Goal: Task Accomplishment & Management: Use online tool/utility

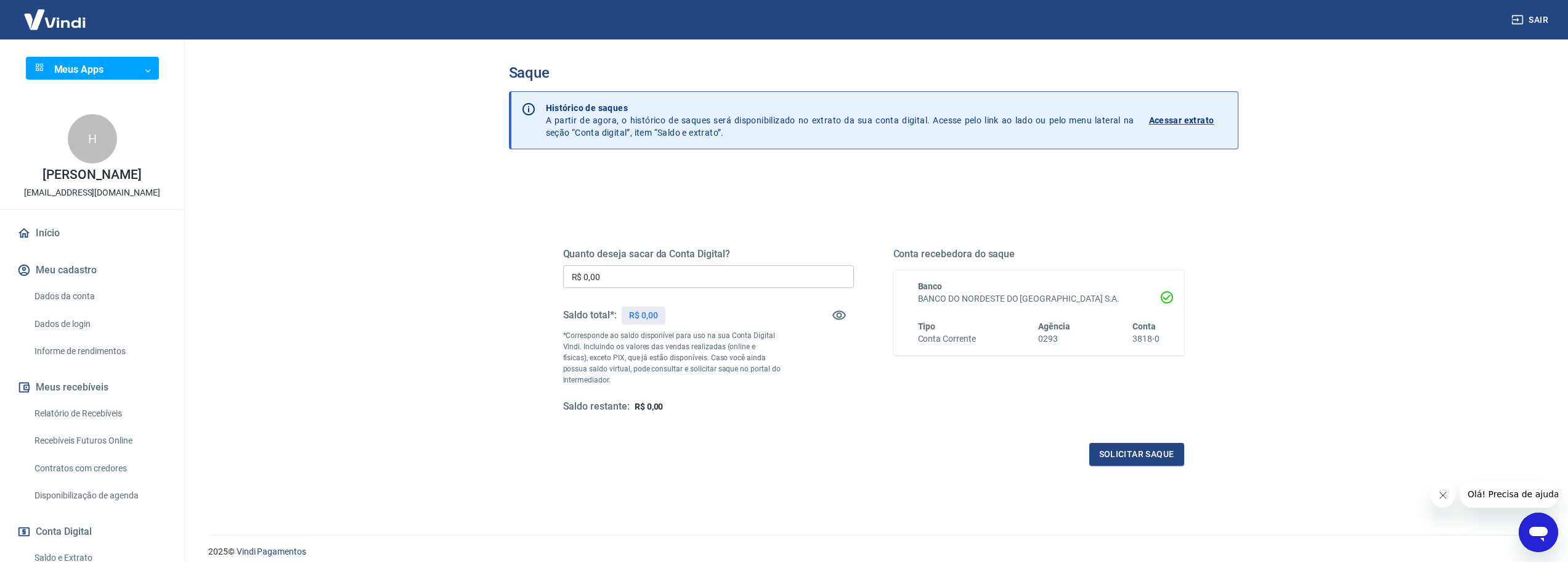
click at [683, 313] on div "Saldo total*: R$ 0,00" at bounding box center [709, 315] width 291 height 30
click at [673, 274] on input "R$ 0,00" at bounding box center [709, 276] width 291 height 22
click at [674, 320] on div "Saldo total*: R$ 0,00" at bounding box center [709, 315] width 291 height 30
click at [639, 278] on input "R$ 0,00" at bounding box center [709, 276] width 291 height 22
click at [652, 308] on div "R$ 0,00" at bounding box center [643, 315] width 44 height 18
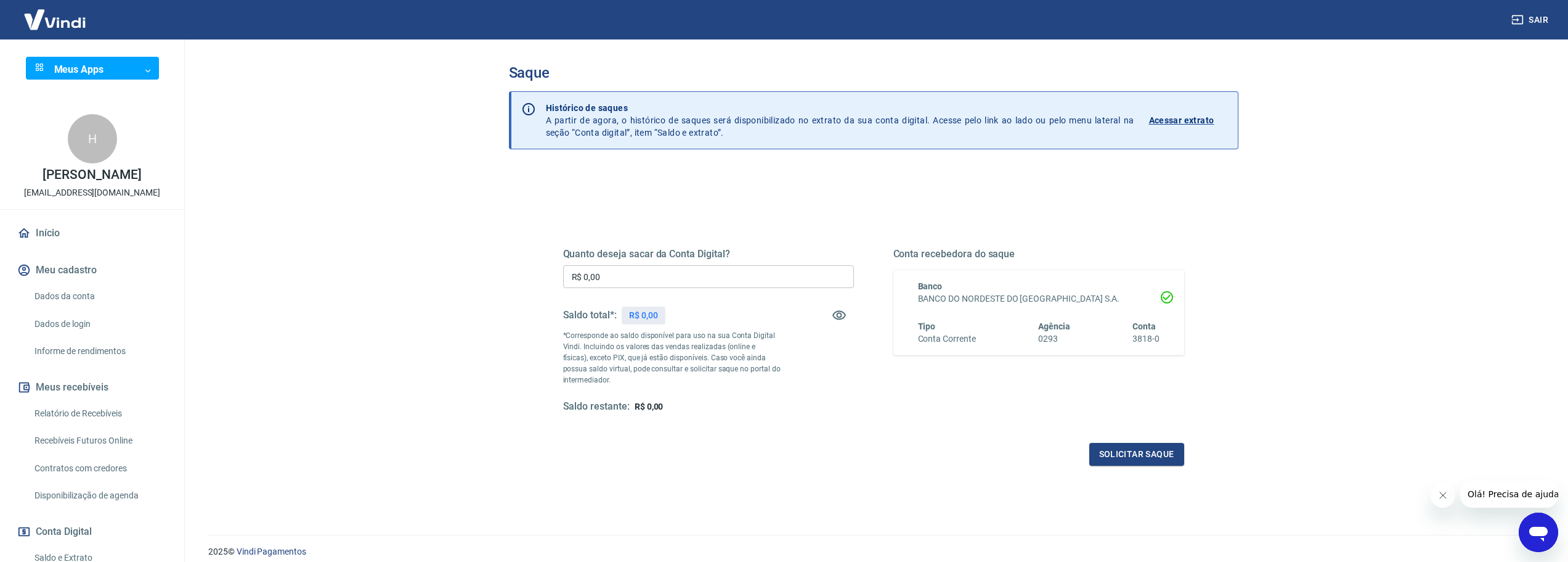
drag, startPoint x: 652, startPoint y: 310, endPoint x: 685, endPoint y: 320, distance: 34.5
click at [657, 312] on p "R$ 0,00" at bounding box center [643, 315] width 29 height 13
drag, startPoint x: 699, startPoint y: 312, endPoint x: 708, endPoint y: 315, distance: 9.5
click at [700, 312] on div "Saldo total*: R$ 0,00" at bounding box center [709, 315] width 291 height 30
click at [705, 286] on input "R$ 0,00" at bounding box center [709, 276] width 291 height 22
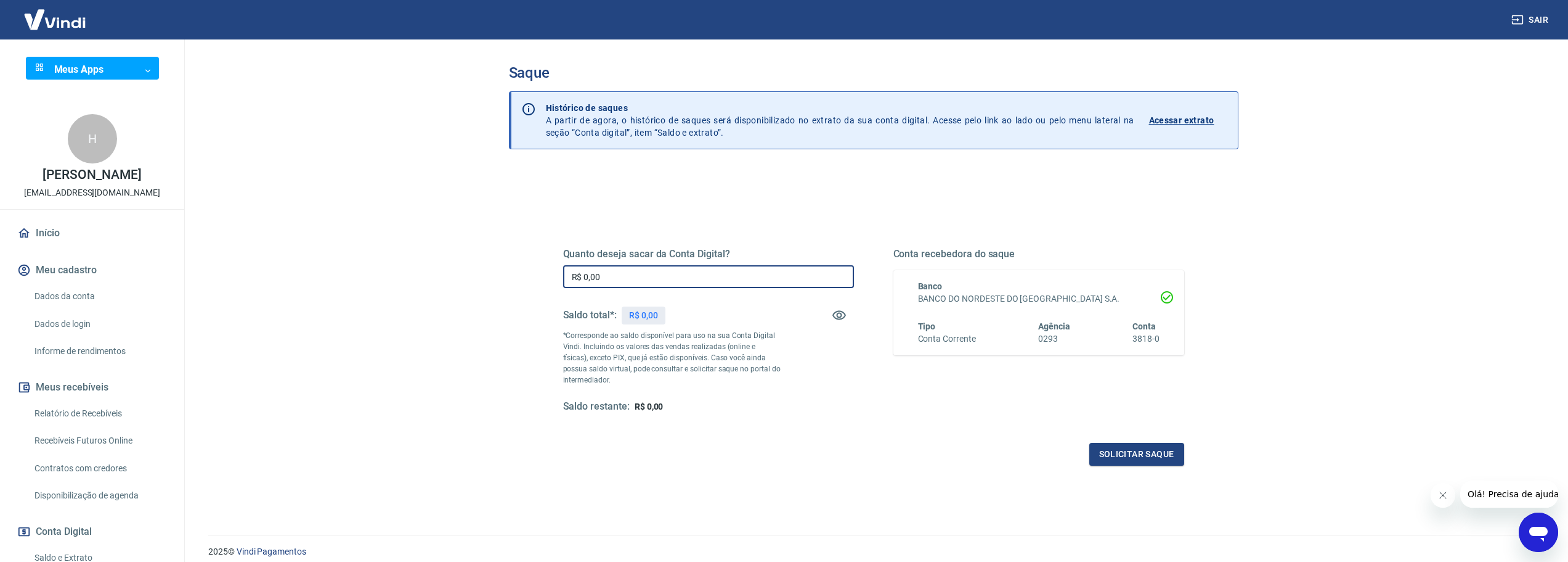
click at [724, 319] on div "Saldo total*: R$ 0,00" at bounding box center [709, 315] width 291 height 30
click at [651, 312] on p "R$ 0,00" at bounding box center [643, 315] width 29 height 13
click at [722, 286] on input "R$ 0,00" at bounding box center [709, 276] width 291 height 22
click at [793, 428] on div "Quanto deseja sacar da Conta Digital? R$ 0,00 ​ Saldo total*: R$ 0,00 *Correspo…" at bounding box center [874, 342] width 621 height 247
click at [686, 274] on input "R$ 0,00" at bounding box center [709, 276] width 291 height 22
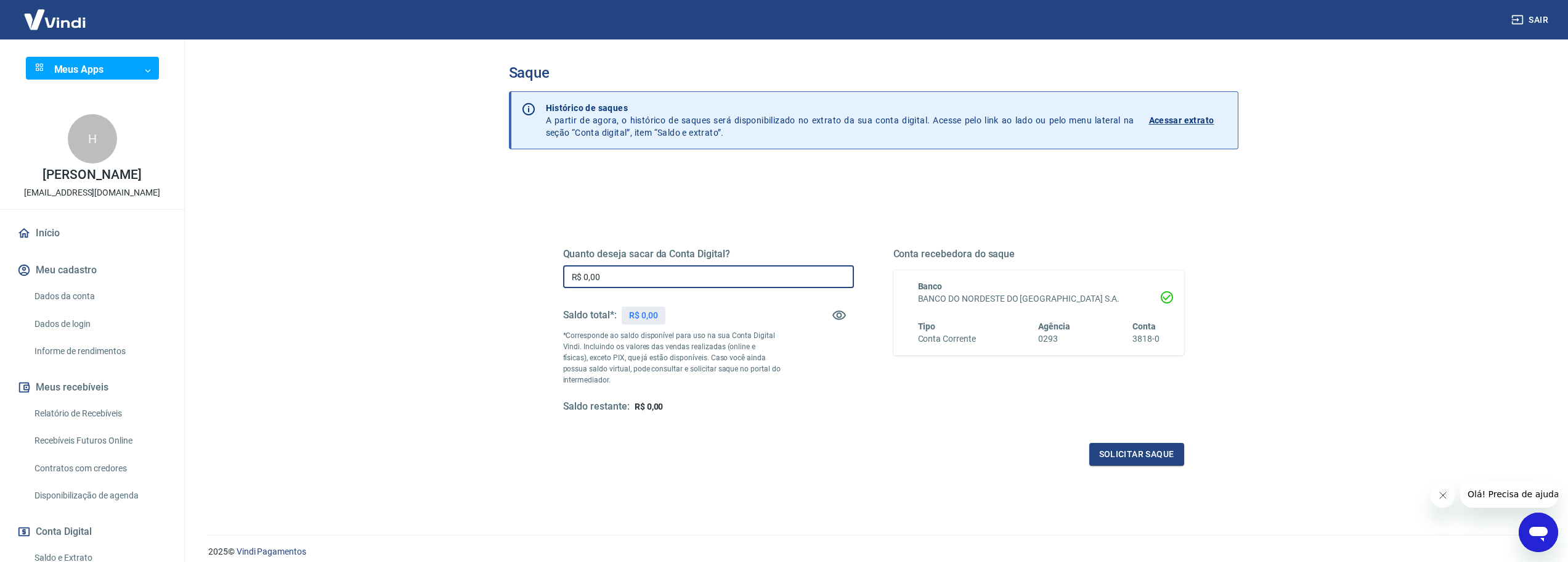
click at [635, 279] on input "R$ 0,00" at bounding box center [709, 276] width 291 height 22
click at [571, 279] on input "R$ 0,00" at bounding box center [709, 276] width 291 height 22
drag, startPoint x: 578, startPoint y: 279, endPoint x: 626, endPoint y: 279, distance: 48.0
click at [624, 279] on input "R$ 0,00" at bounding box center [709, 276] width 291 height 22
click at [626, 279] on input "R$ 0,00" at bounding box center [709, 276] width 291 height 22
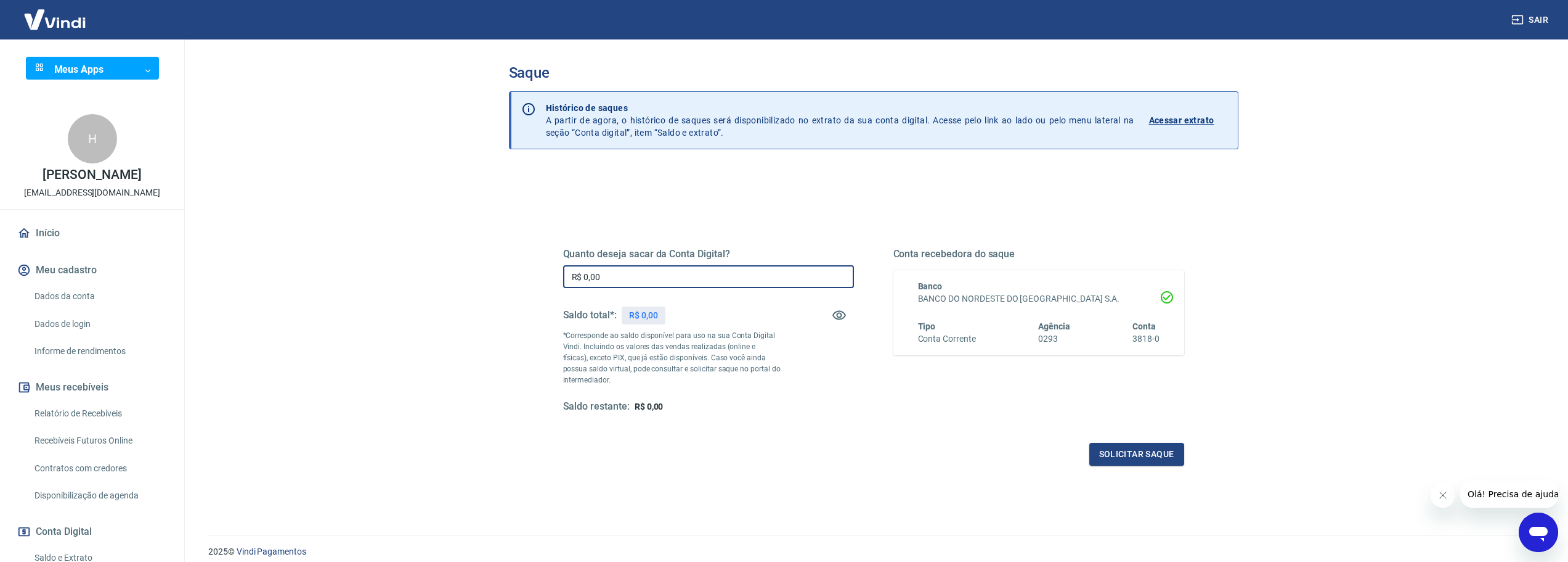
drag, startPoint x: 626, startPoint y: 279, endPoint x: 608, endPoint y: 271, distance: 19.7
click at [563, 272] on input "R$ 0,00" at bounding box center [709, 276] width 291 height 22
click at [628, 271] on input "R$ 0,00" at bounding box center [709, 276] width 291 height 22
drag, startPoint x: 592, startPoint y: 274, endPoint x: 561, endPoint y: 274, distance: 31.0
click at [561, 274] on div "Quanto deseja sacar da Conta Digital? R$ 0,00 ​ Saldo total*: R$ 0,00 *Correspo…" at bounding box center [874, 336] width 650 height 286
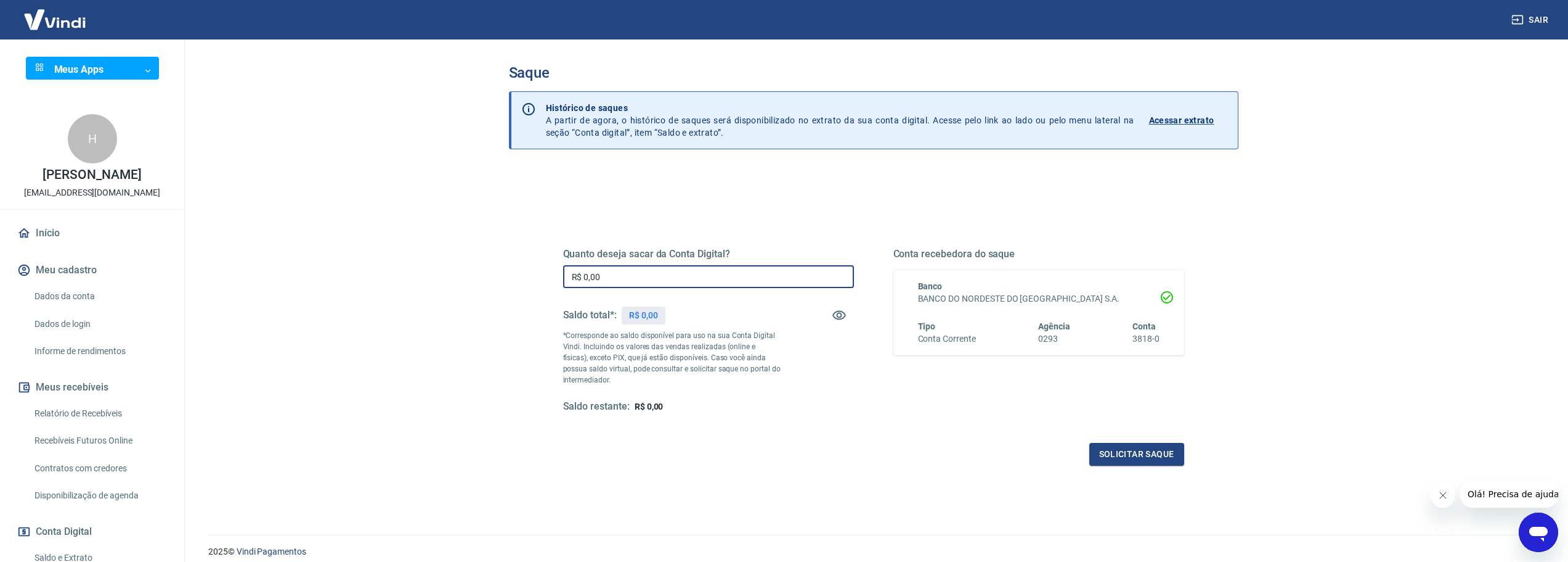
click at [651, 279] on input "R$ 0,00" at bounding box center [709, 276] width 291 height 22
drag, startPoint x: 364, startPoint y: 159, endPoint x: 341, endPoint y: 146, distance: 26.4
click at [341, 146] on main "Saque Histórico de saques A partir de agora, o histórico de saques será disponi…" at bounding box center [873, 301] width 1390 height 522
